Goal: Information Seeking & Learning: Learn about a topic

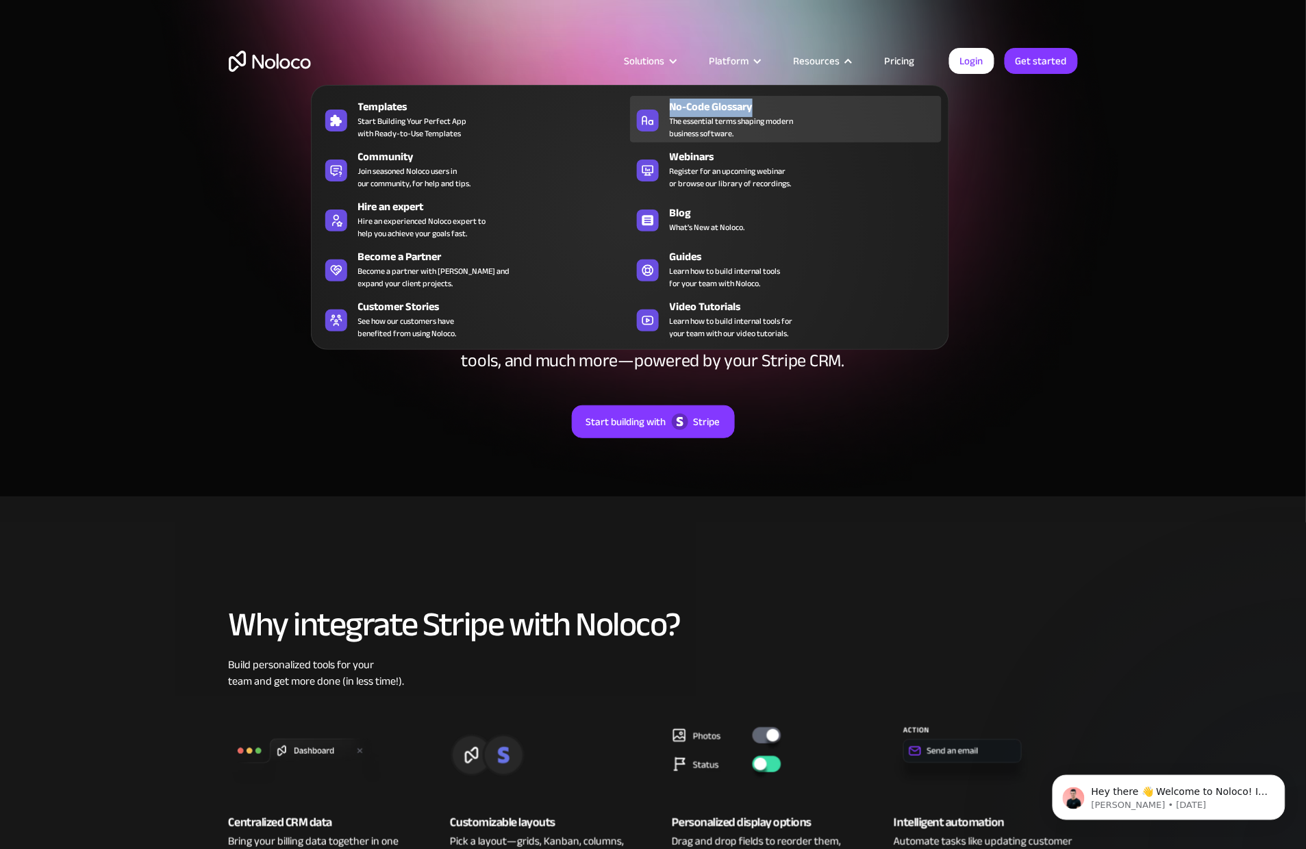
drag, startPoint x: 842, startPoint y: 101, endPoint x: 840, endPoint y: 123, distance: 22.0
click at [841, 122] on nav "Templates Start Building Your Perfect App with Ready-to-Use Templates No-Code G…" at bounding box center [630, 208] width 638 height 284
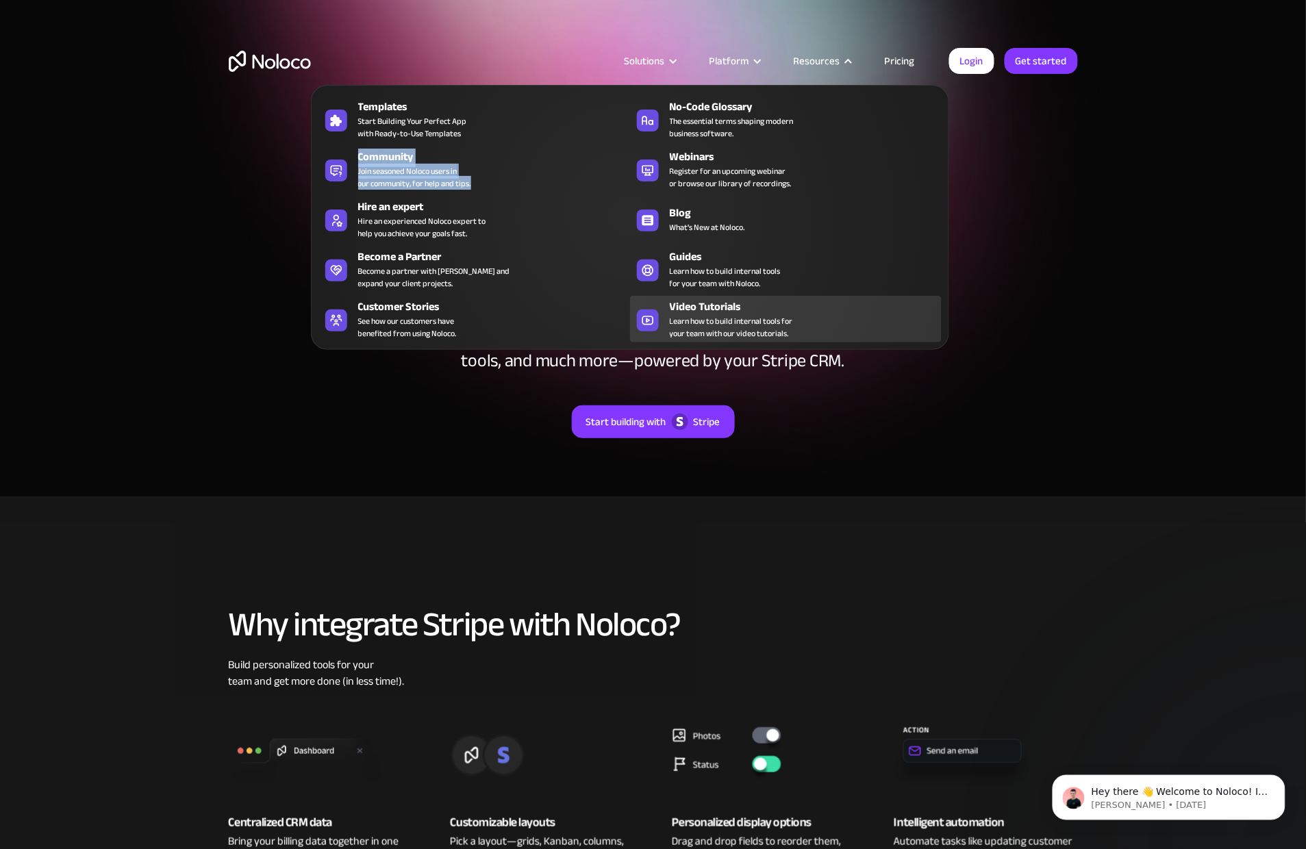
click at [714, 310] on div "Video Tutorials" at bounding box center [809, 307] width 278 height 16
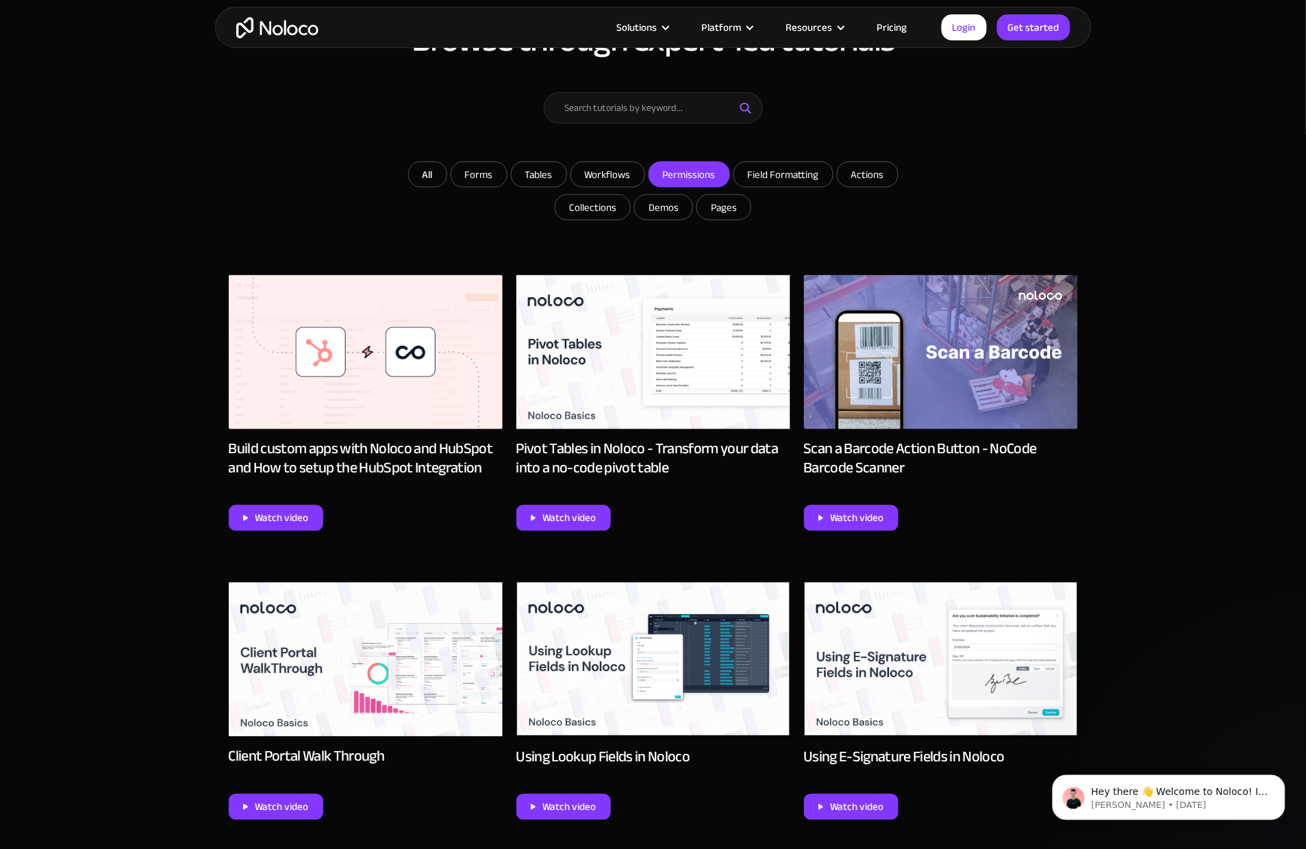
scroll to position [540, 0]
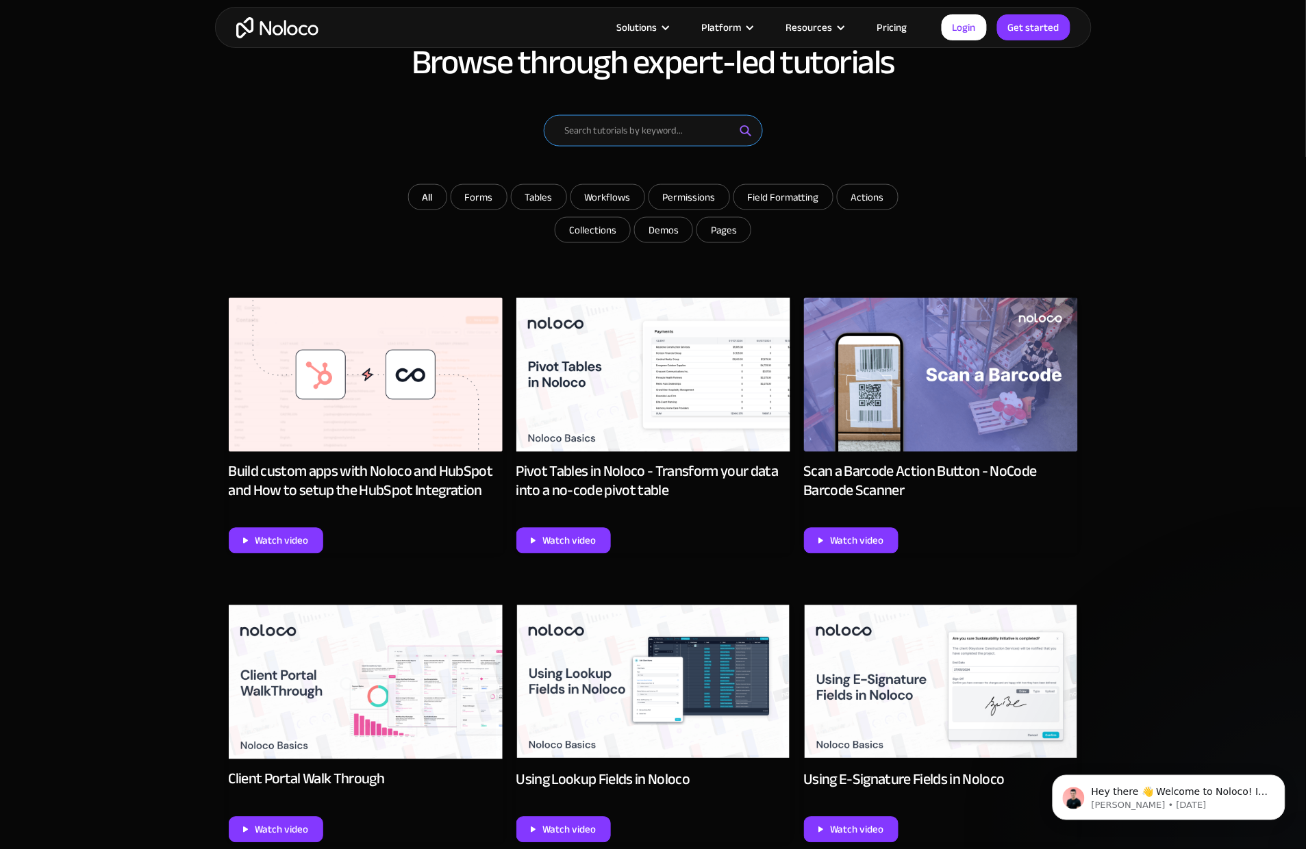
click at [623, 130] on input "Email Form" at bounding box center [653, 131] width 219 height 32
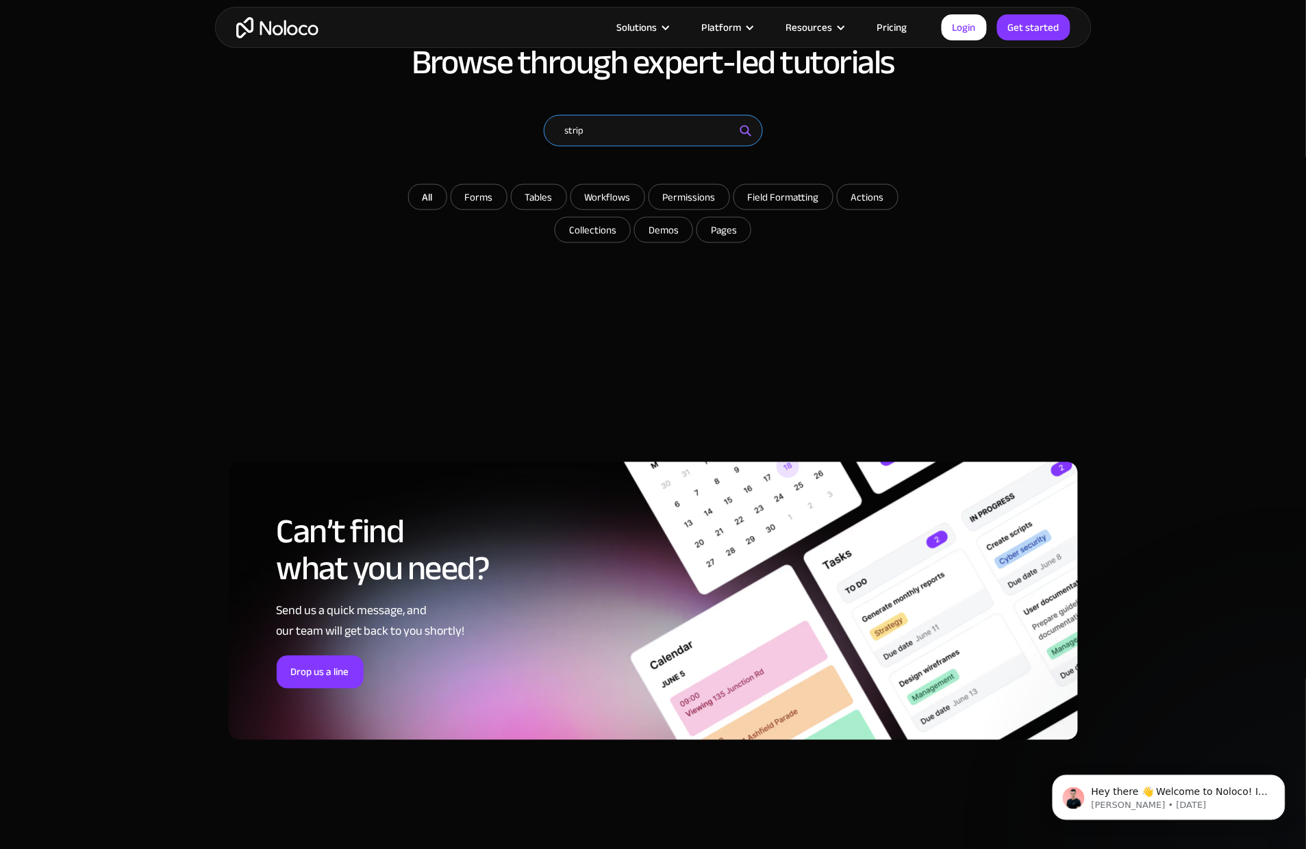
type input "stripe"
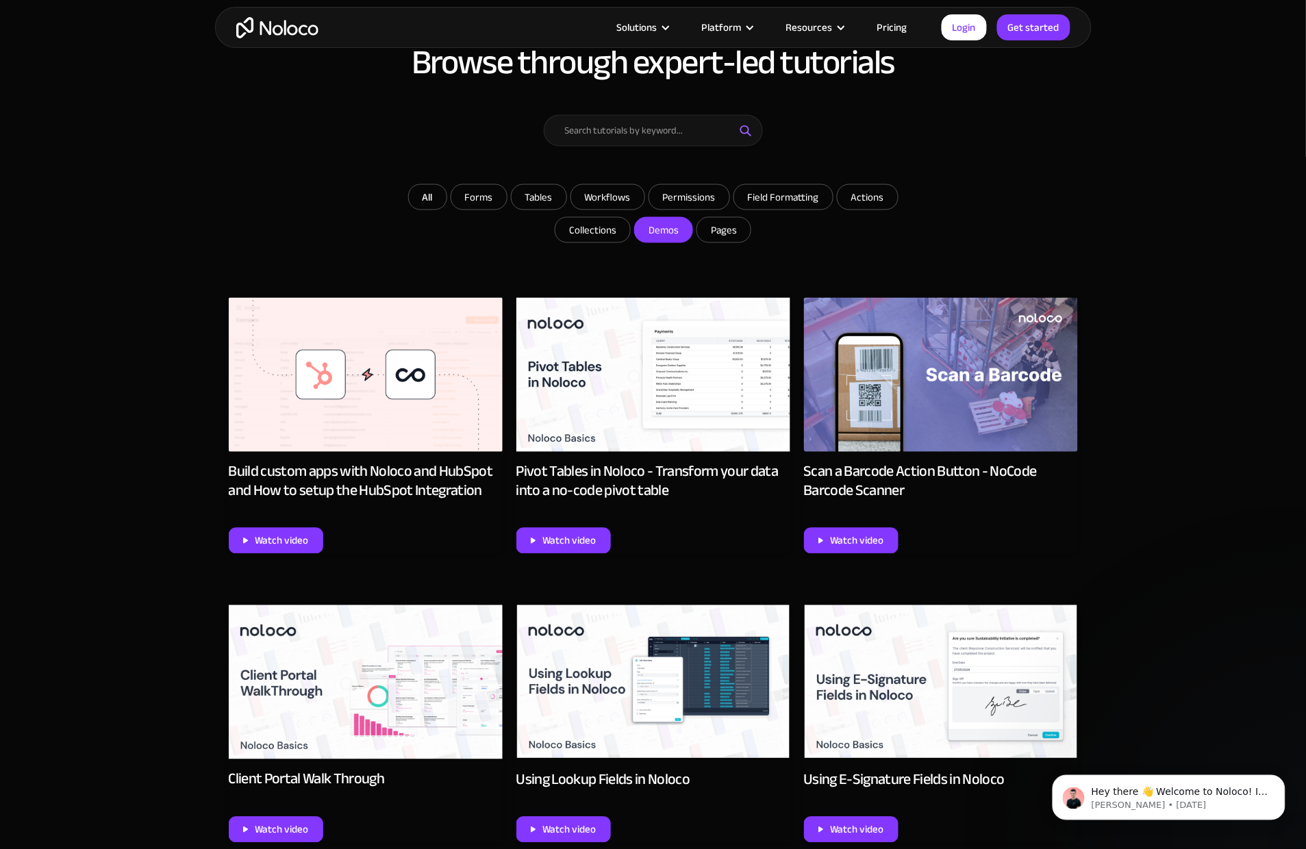
click at [662, 231] on input "Demos" at bounding box center [664, 230] width 58 height 25
checkbox input "true"
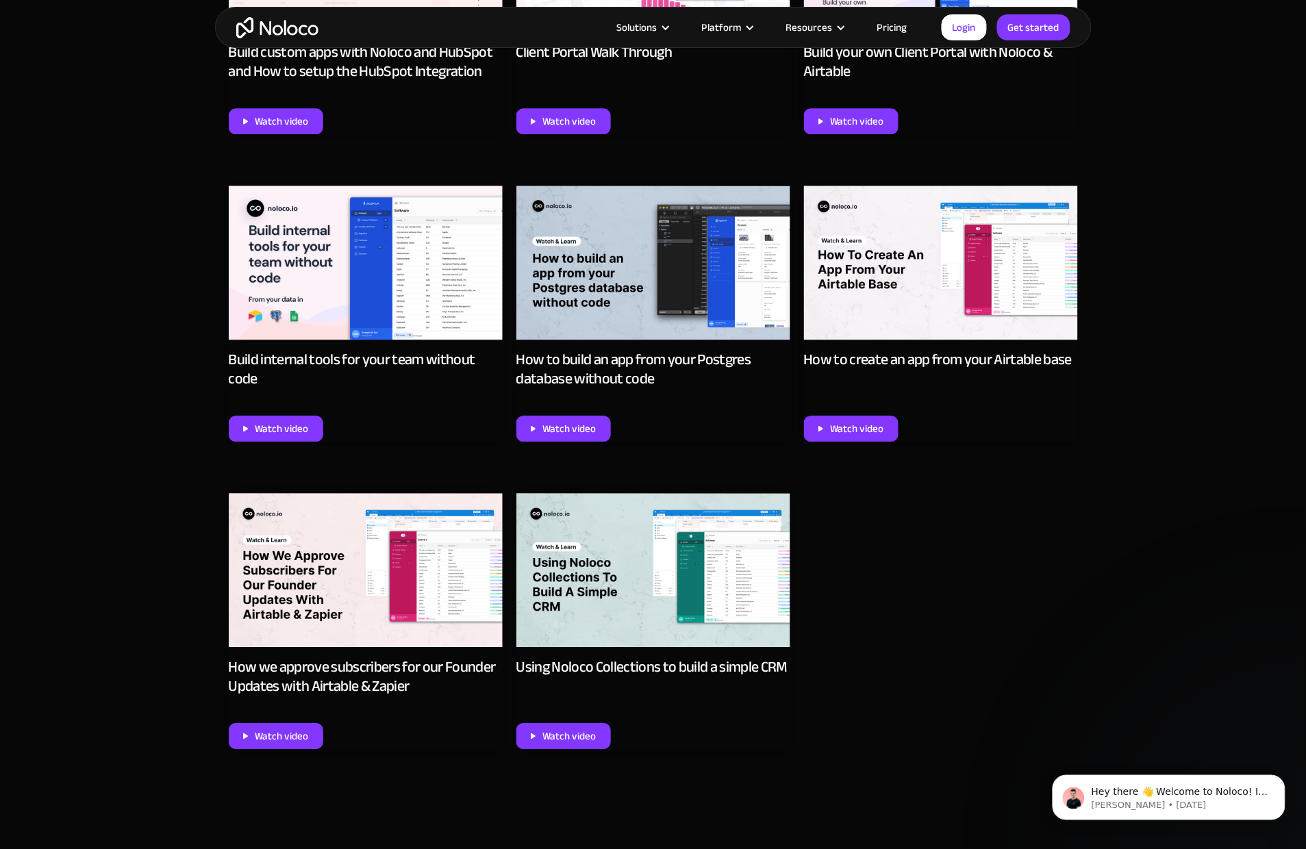
scroll to position [962, 0]
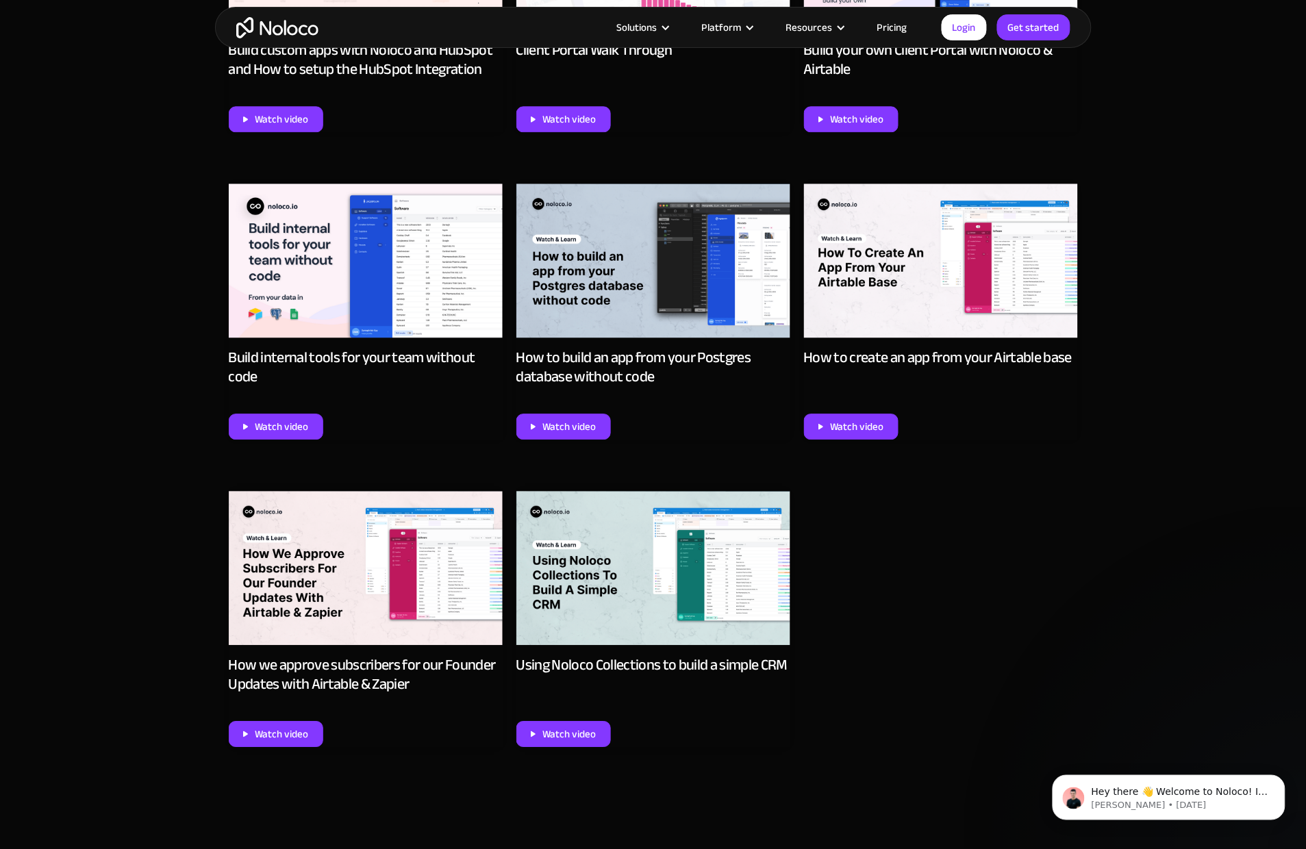
click at [1108, 118] on section "Browse through expert-led tutorials All Forms Tables Workflows Permissions Fiel…" at bounding box center [653, 212] width 1306 height 1263
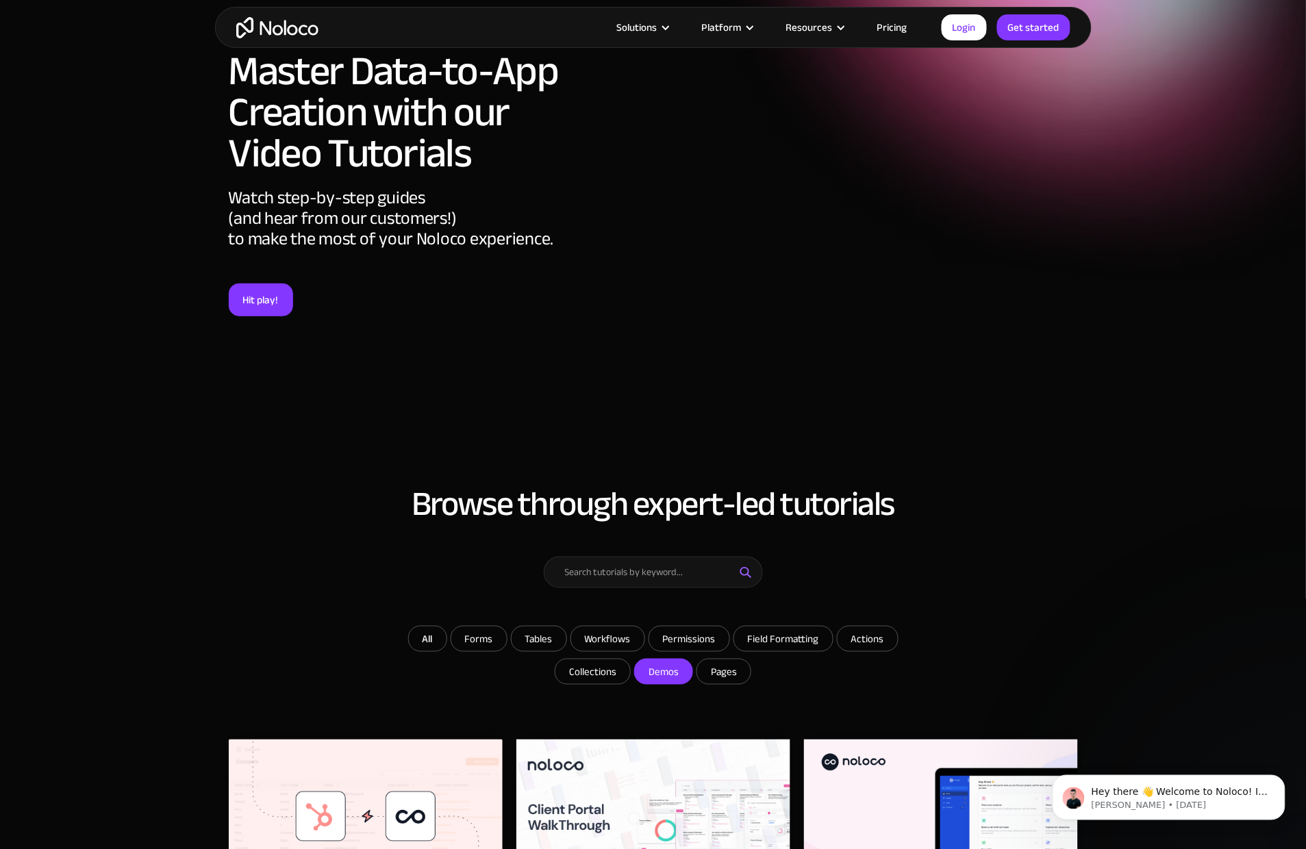
scroll to position [0, 0]
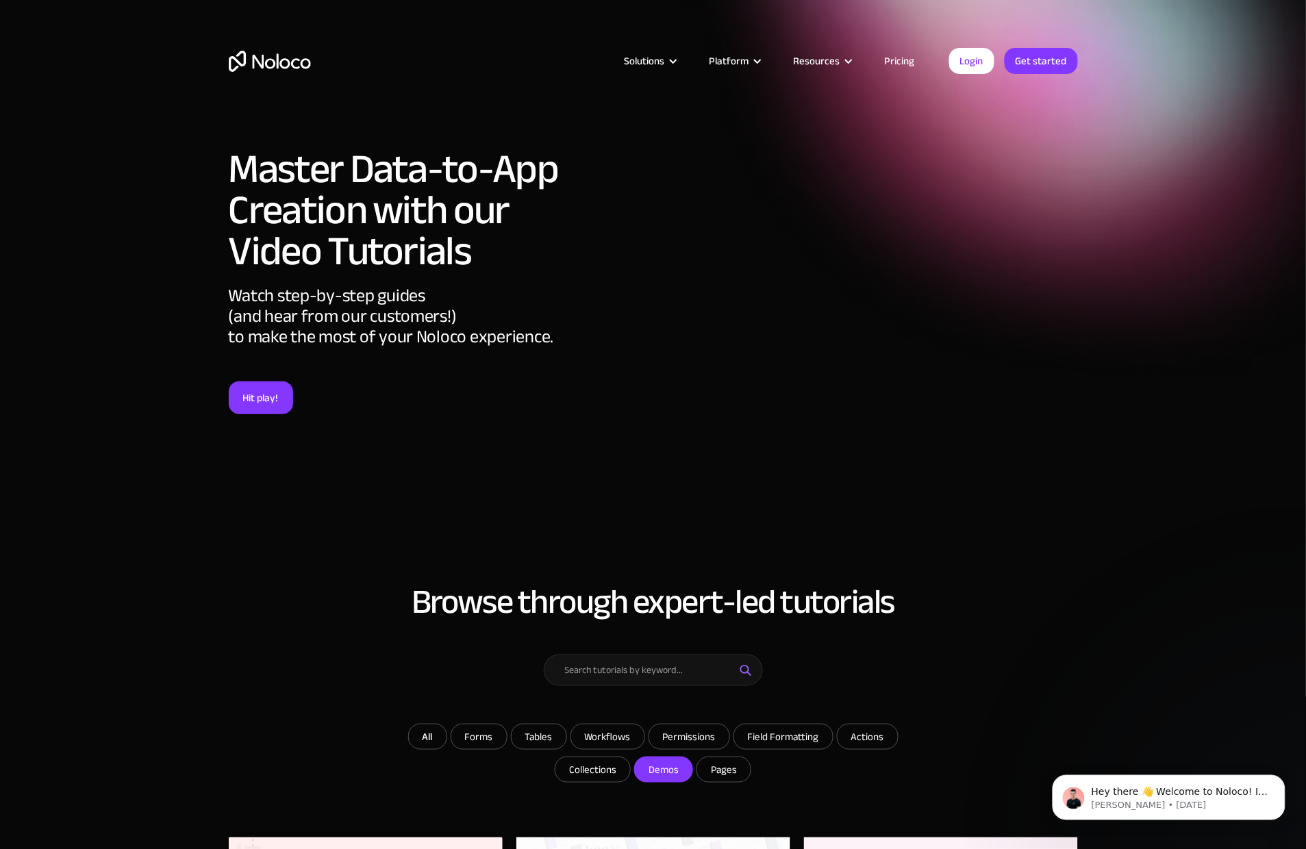
click at [114, 61] on div "Solutions Use Cases Business Types Project Management Keep track of customers, …" at bounding box center [653, 50] width 1306 height 101
drag, startPoint x: 136, startPoint y: 409, endPoint x: 406, endPoint y: 277, distance: 300.2
click at [136, 409] on section "Master Data-to-App Creation with our Video Tutorials Watch step-by-step guides …" at bounding box center [653, 271] width 1306 height 542
click at [1167, 165] on section "Master Data-to-App Creation with our Video Tutorials Watch step-by-step guides …" at bounding box center [653, 271] width 1306 height 542
click at [1152, 493] on section "Master Data-to-App Creation with our Video Tutorials Watch step-by-step guides …" at bounding box center [653, 271] width 1306 height 542
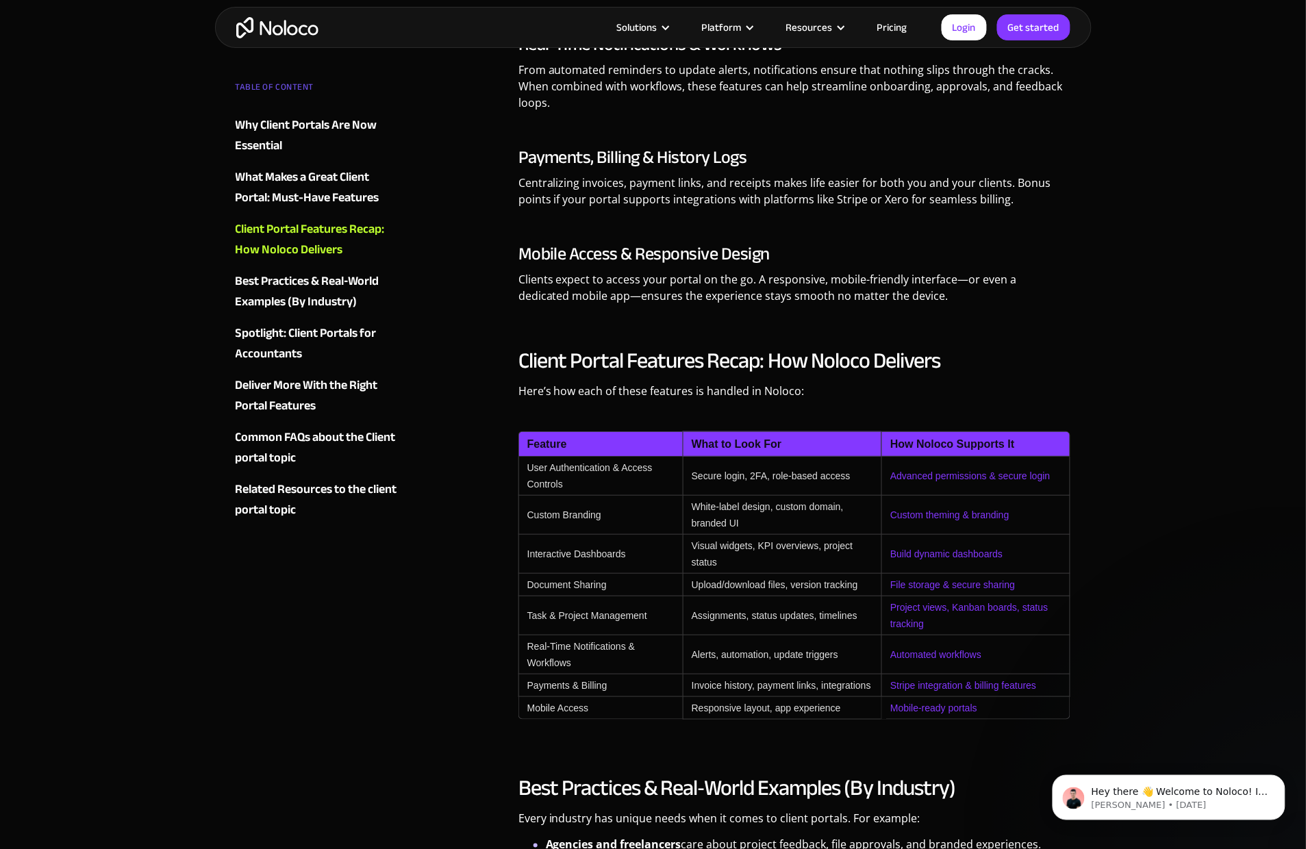
scroll to position [1704, 0]
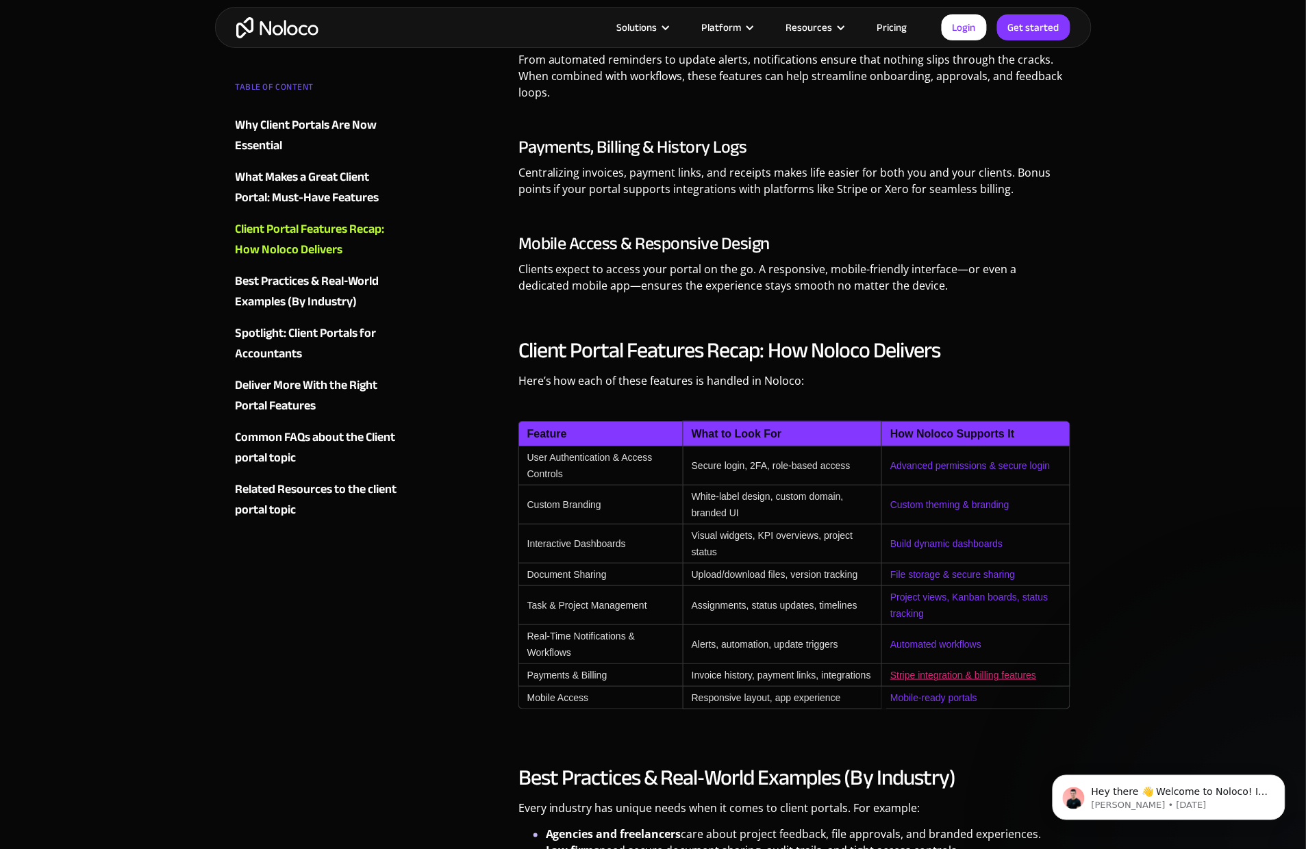
click at [999, 675] on link "Stripe integration & billing features" at bounding box center [963, 675] width 146 height 11
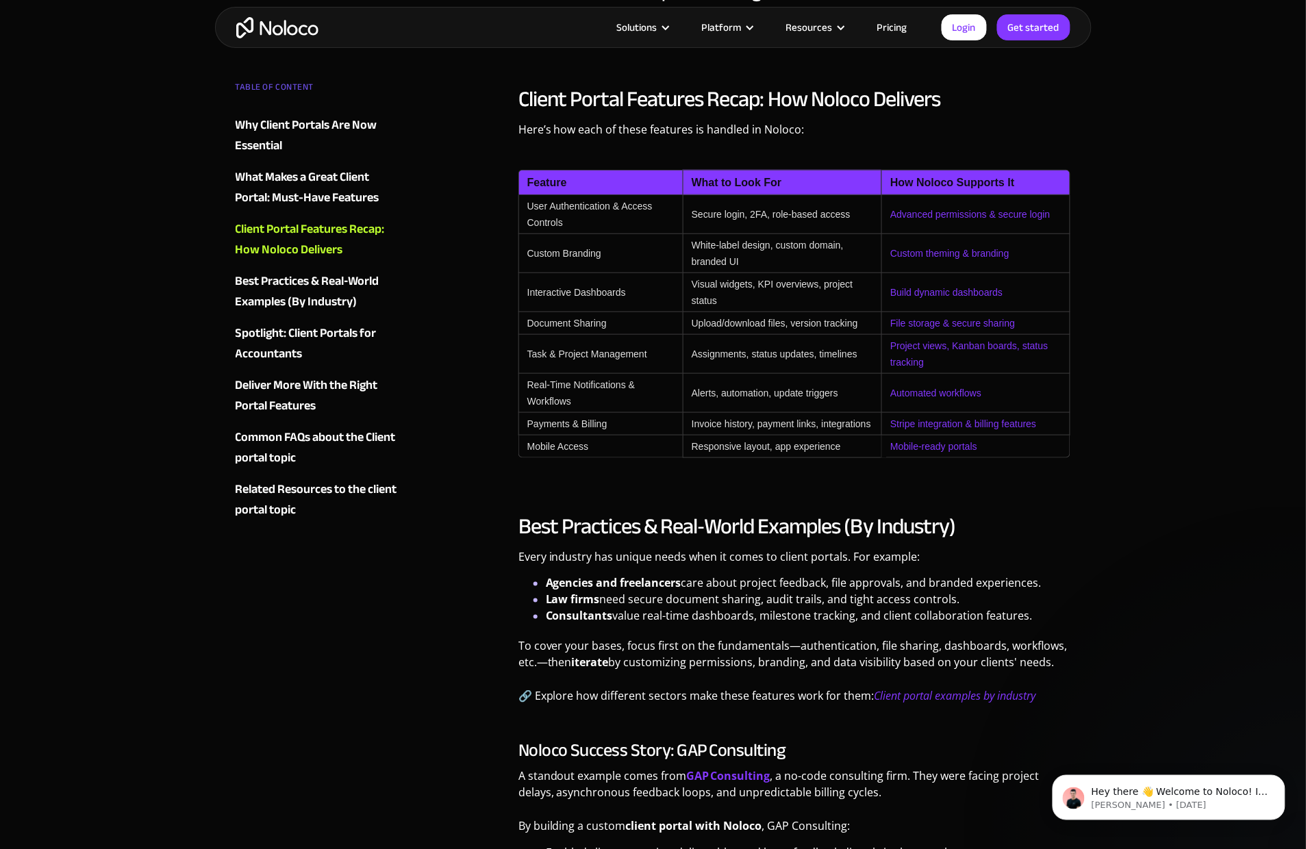
scroll to position [1957, 0]
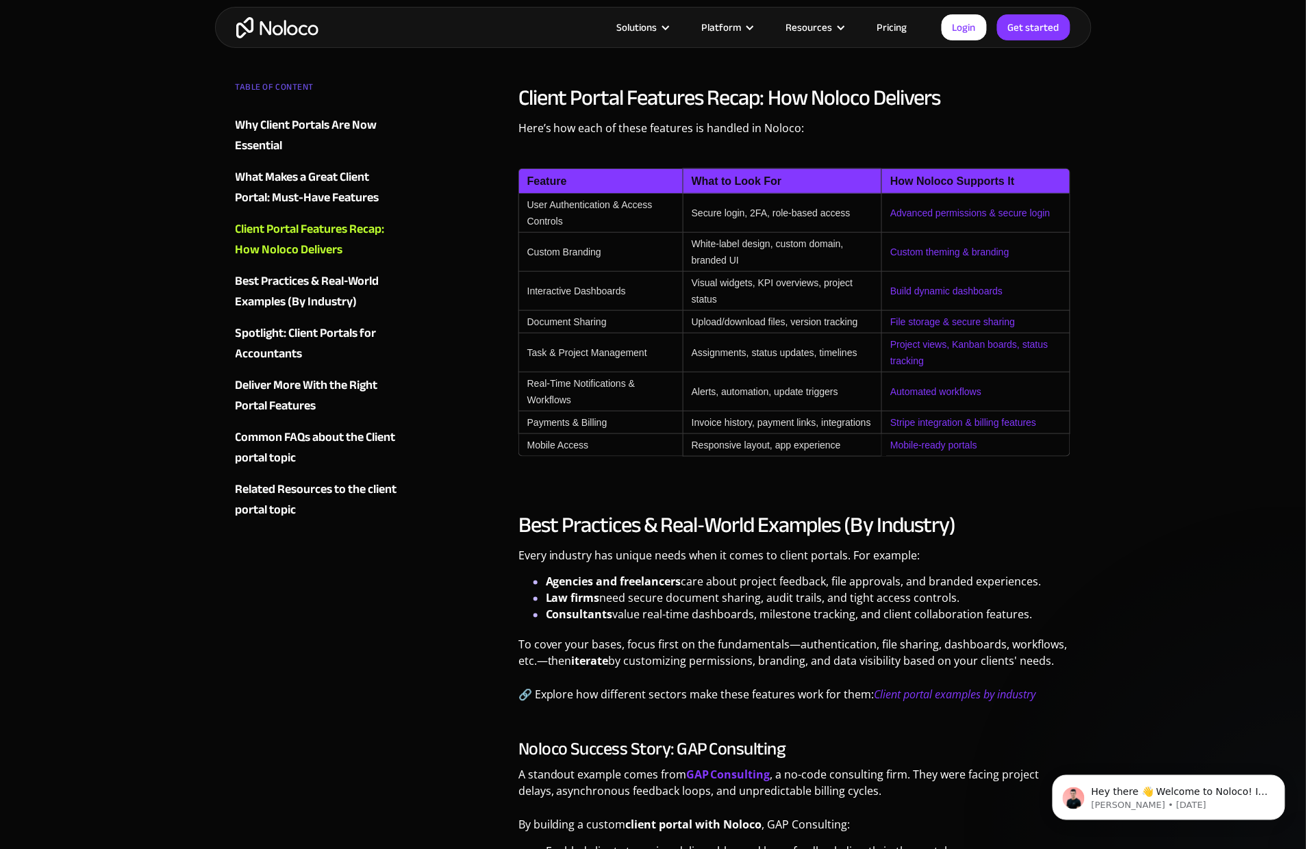
click at [1099, 495] on div "Operations June 11, 2025 Top Features Every Client Portal Should Include Stefan…" at bounding box center [653, 487] width 1306 height 4889
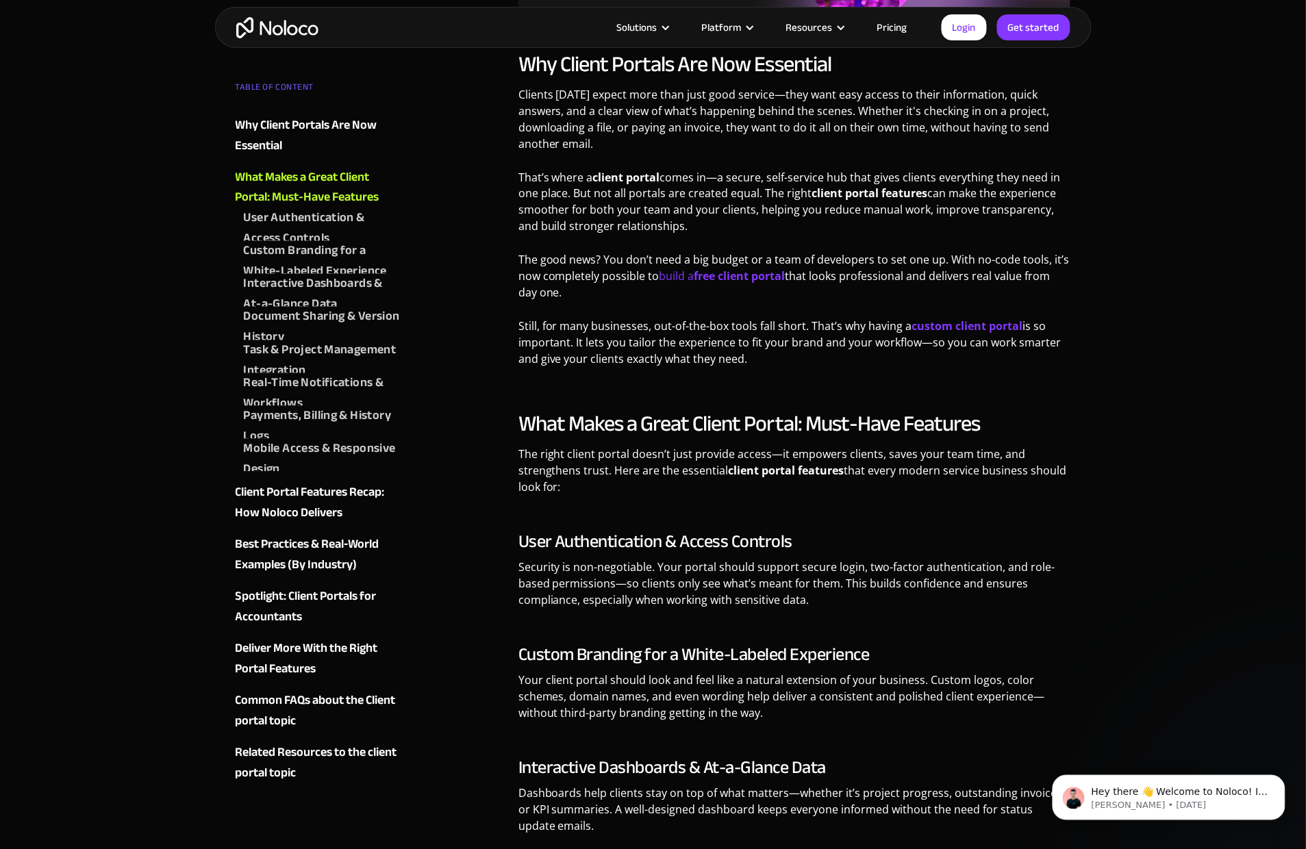
scroll to position [648, 0]
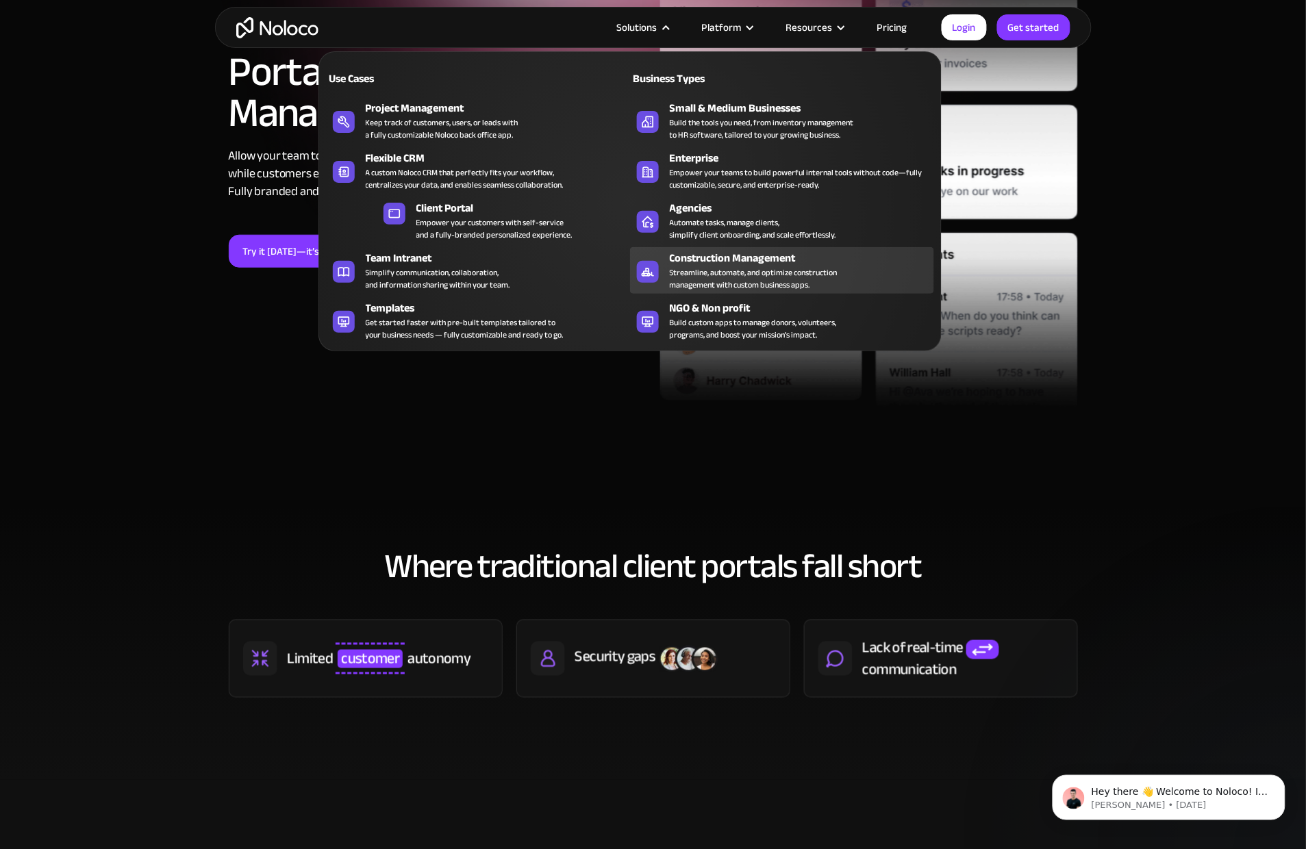
scroll to position [281, 0]
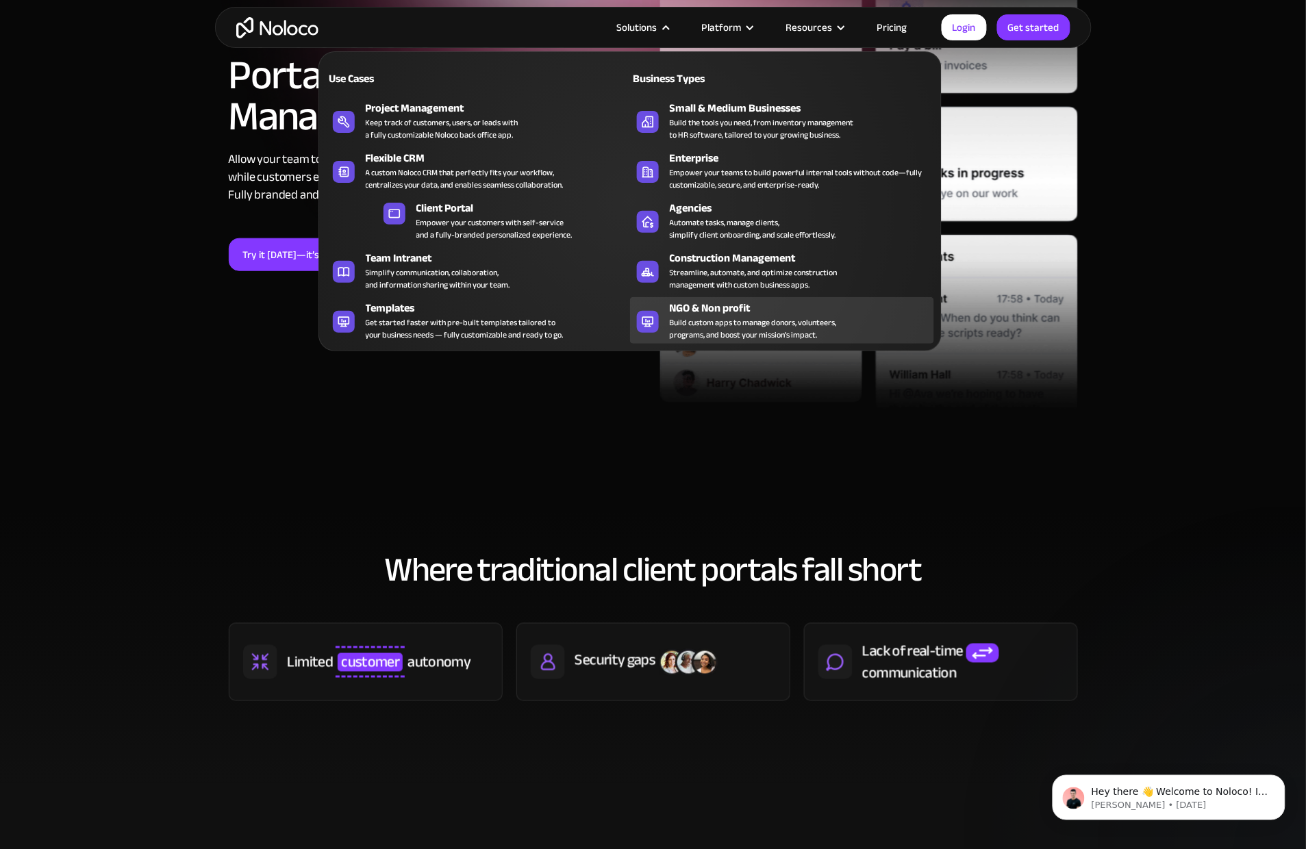
click at [731, 308] on div "NGO & Non profit" at bounding box center [805, 308] width 271 height 16
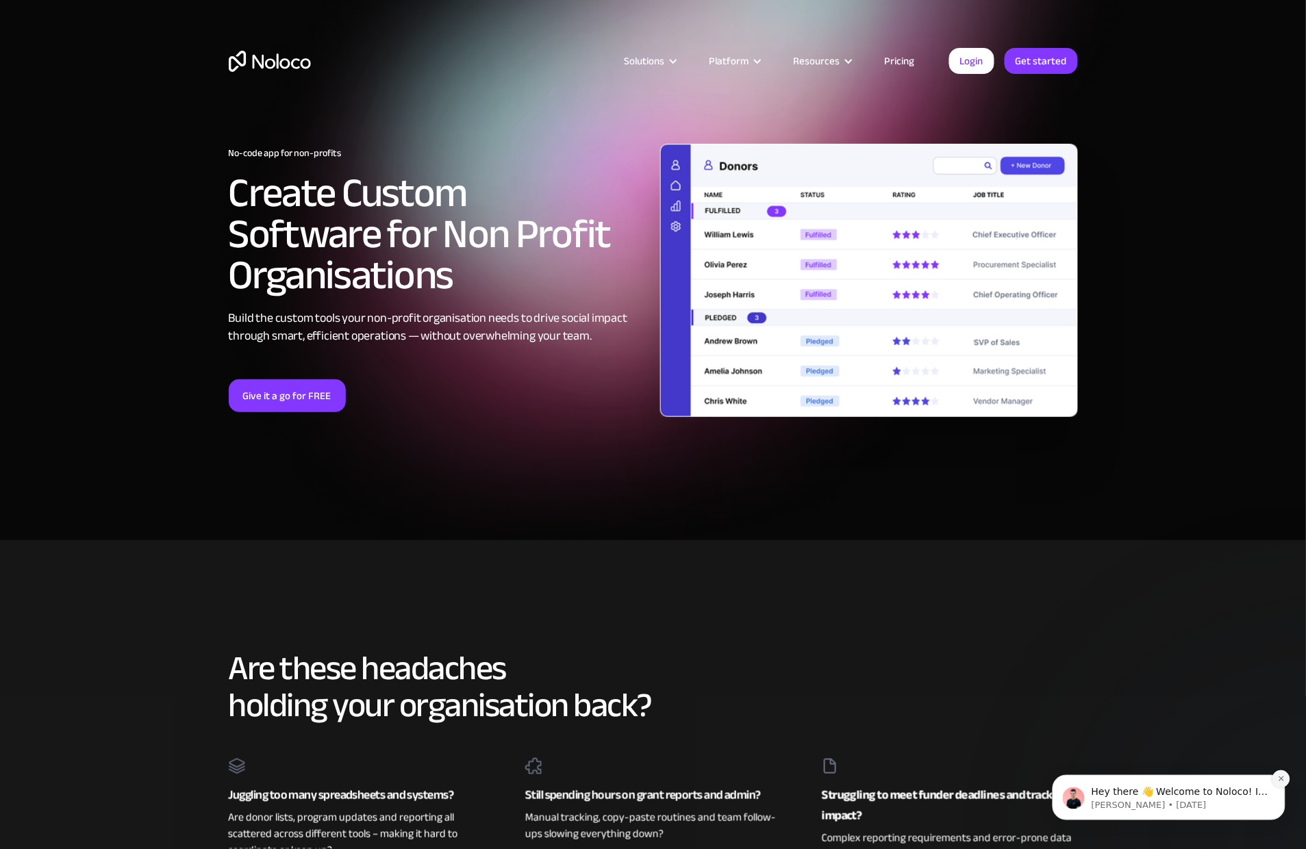
click at [1279, 779] on icon "Dismiss notification" at bounding box center [1281, 779] width 8 height 8
click at [77, 321] on section "No-code app for non-profits Create Custom Software for Non Profit Organisations…" at bounding box center [653, 270] width 1306 height 540
